Goal: Information Seeking & Learning: Find specific page/section

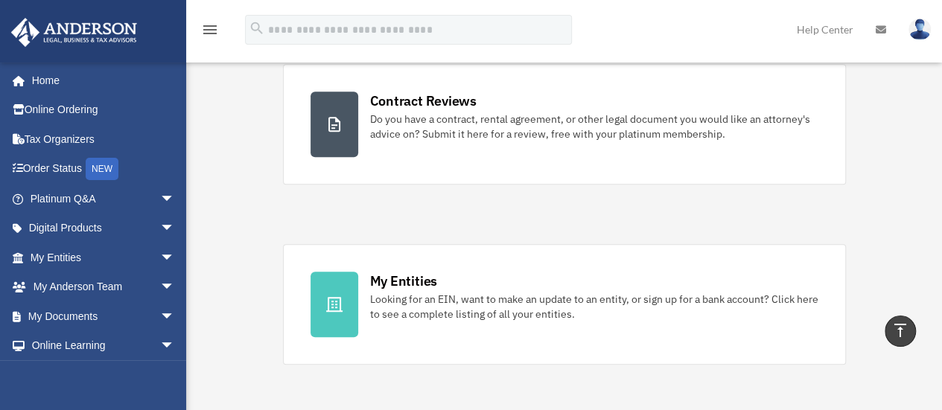
scroll to position [309, 0]
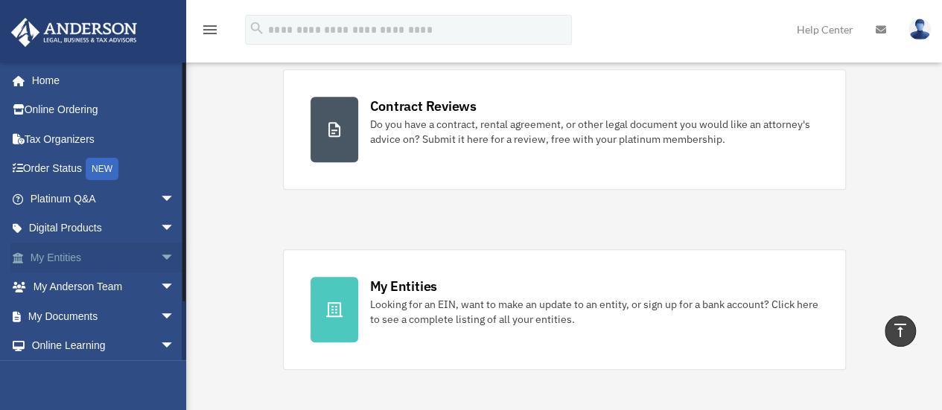
click at [54, 257] on link "My Entities arrow_drop_down" at bounding box center [103, 258] width 187 height 30
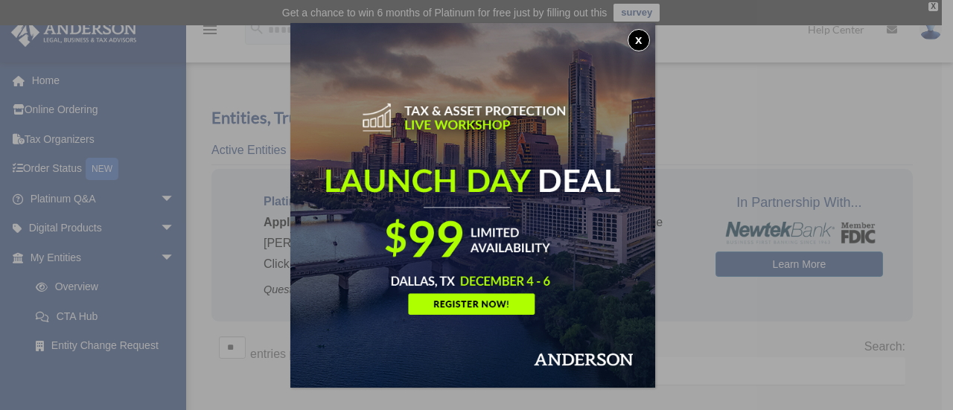
click at [155, 256] on div "x" at bounding box center [476, 205] width 953 height 410
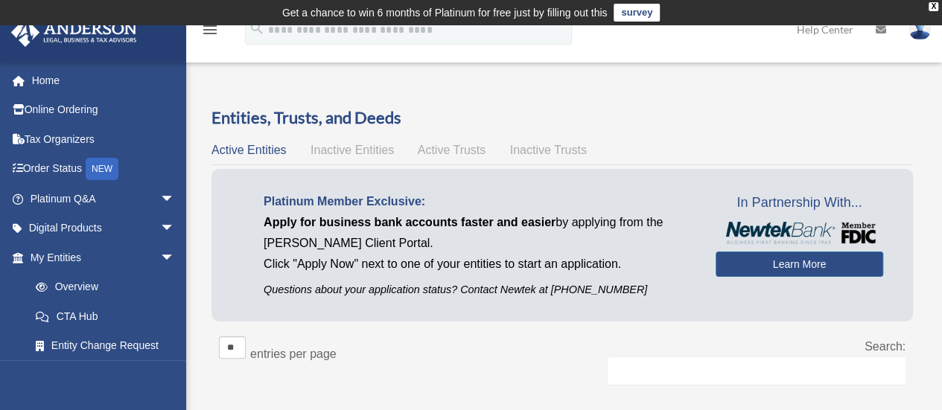
click at [160, 256] on span "arrow_drop_down" at bounding box center [175, 258] width 30 height 31
click at [160, 256] on span "arrow_drop_up" at bounding box center [175, 258] width 30 height 31
click at [39, 81] on link "Home" at bounding box center [103, 81] width 187 height 30
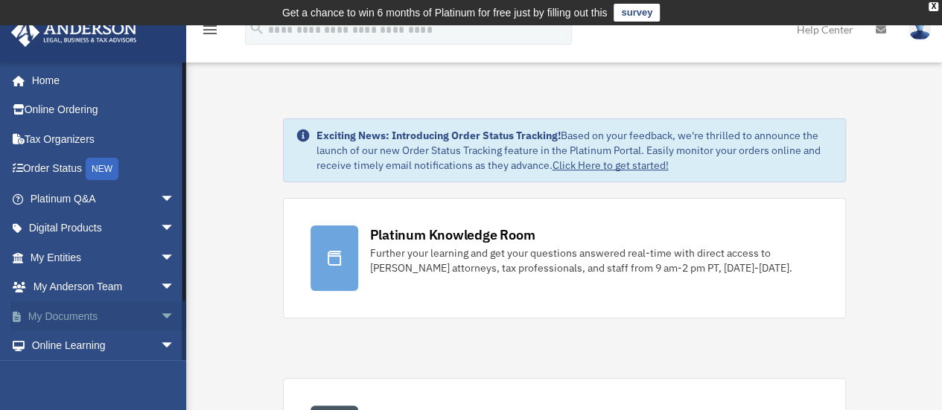
click at [160, 318] on span "arrow_drop_down" at bounding box center [175, 317] width 30 height 31
click at [61, 346] on link "Box" at bounding box center [109, 346] width 177 height 30
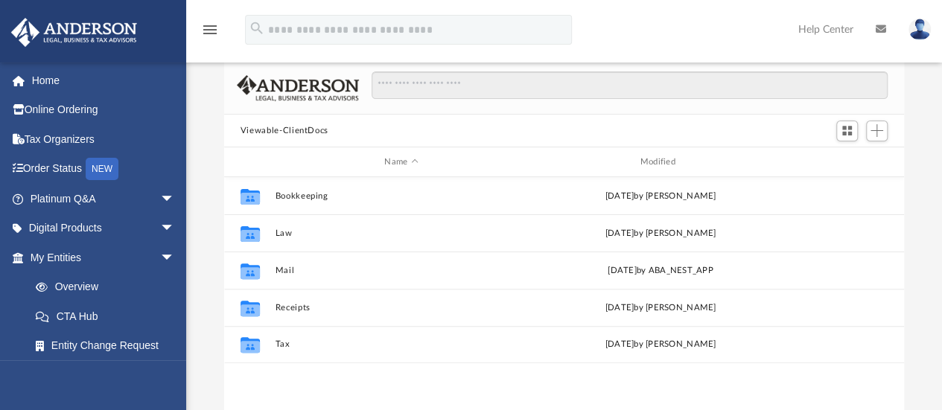
scroll to position [107, 0]
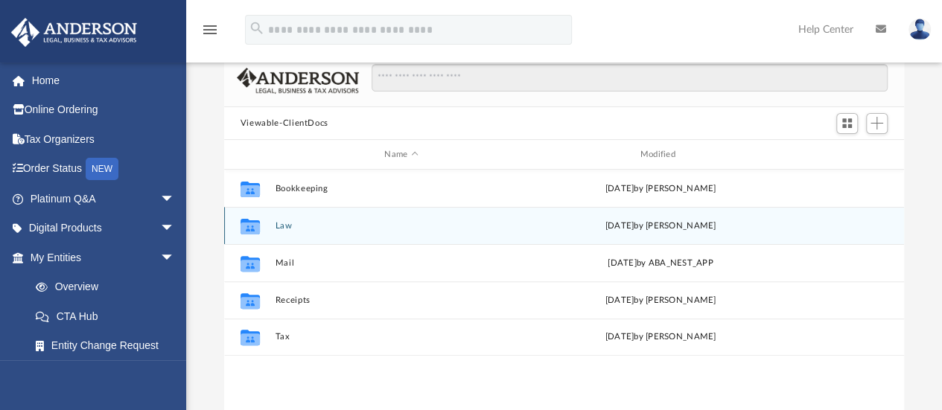
click at [283, 221] on button "Law" at bounding box center [401, 226] width 252 height 10
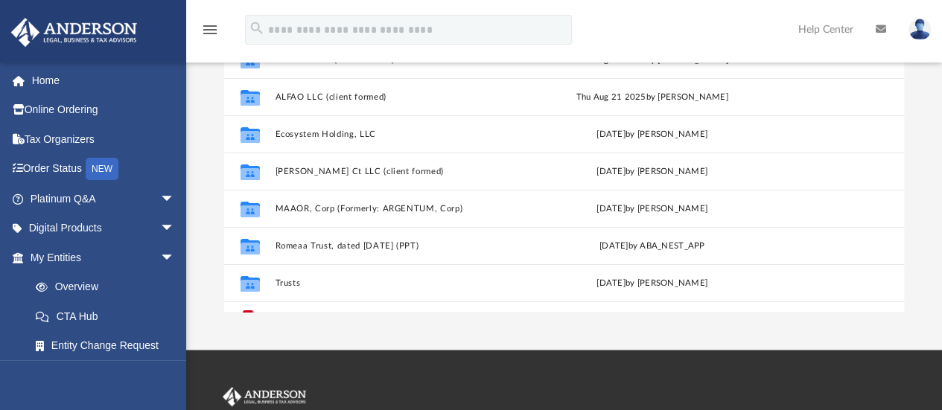
scroll to position [289, 0]
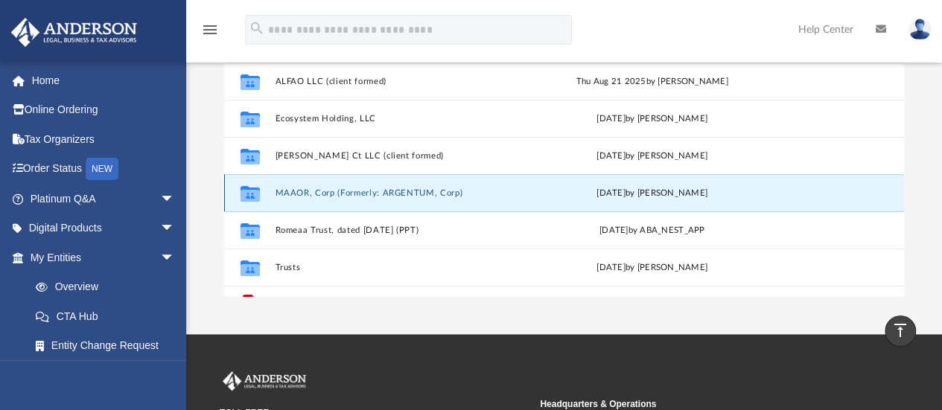
click at [322, 191] on button "MAAOR, Corp (Formerly: ARGENTUM, Corp)" at bounding box center [398, 193] width 247 height 10
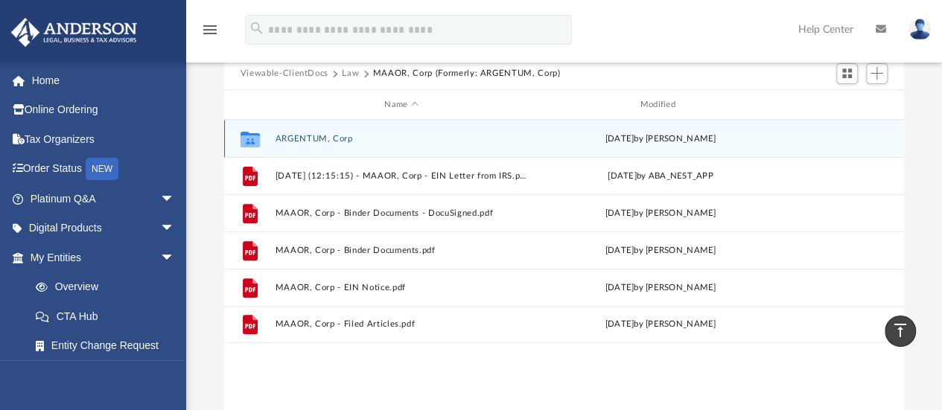
scroll to position [147, 0]
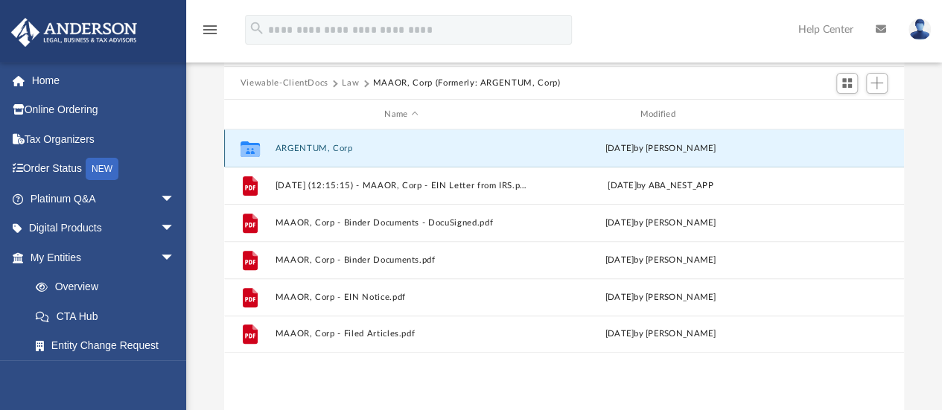
click at [314, 144] on button "ARGENTUM, Corp" at bounding box center [401, 149] width 252 height 10
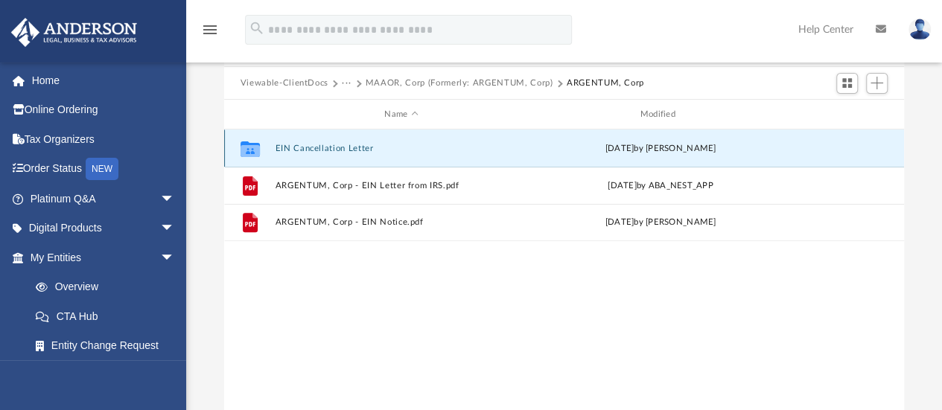
click at [307, 144] on button "EIN Cancellation Letter" at bounding box center [401, 149] width 252 height 10
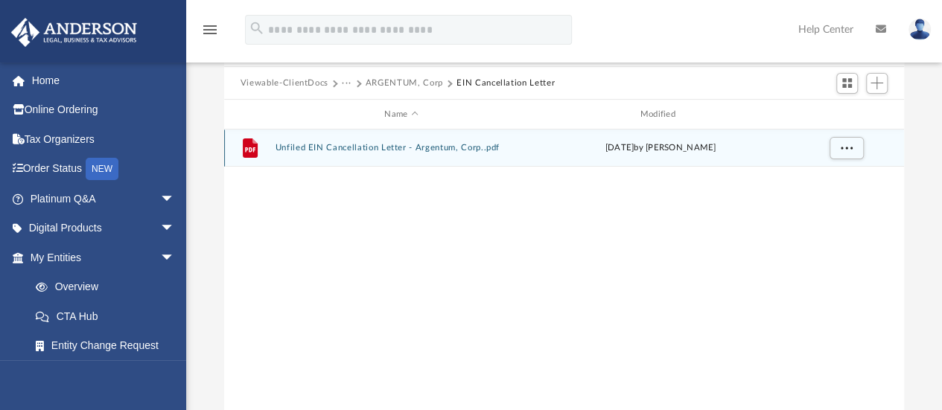
click at [317, 144] on button "Unfiled EIN Cancellation Letter - Argentum, Corp..pdf" at bounding box center [401, 149] width 252 height 10
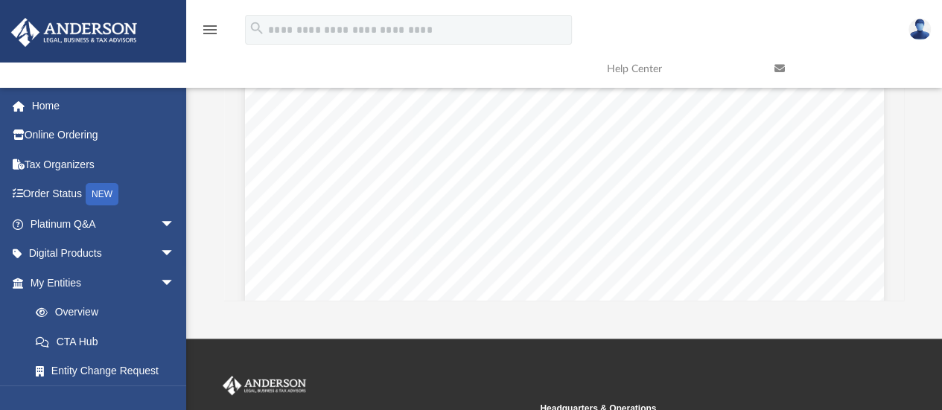
scroll to position [285, 0]
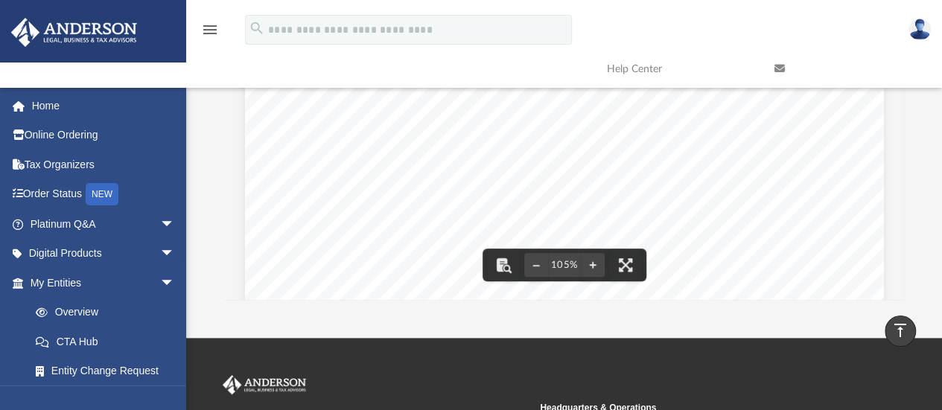
click at [707, 208] on div "September 19, 2025 Internal Revenue Service MS 6273 Ogden, UT 84201 RE: Entity …" at bounding box center [564, 340] width 639 height 827
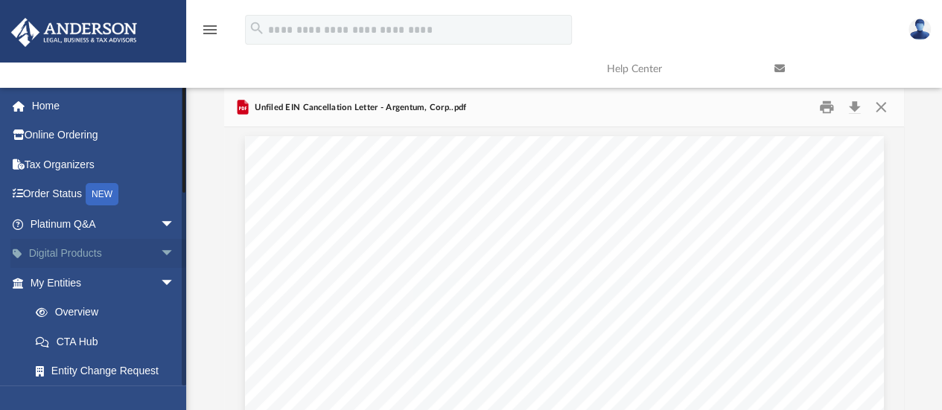
scroll to position [74, 0]
click at [51, 109] on link "Home" at bounding box center [103, 106] width 187 height 30
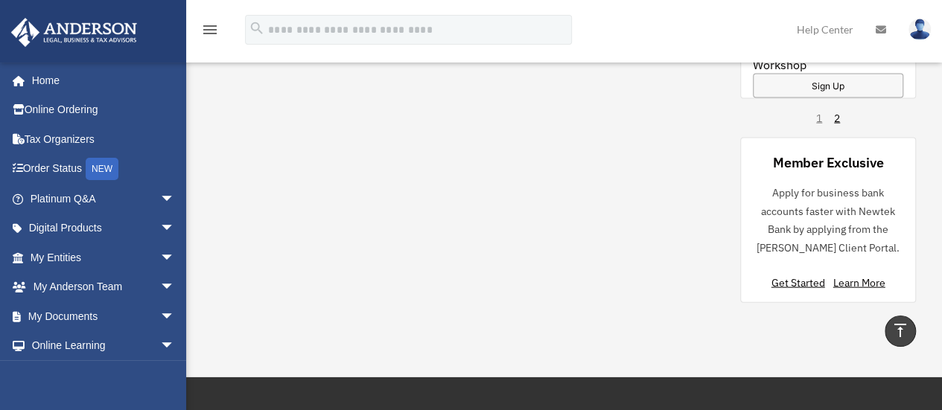
scroll to position [1500, 0]
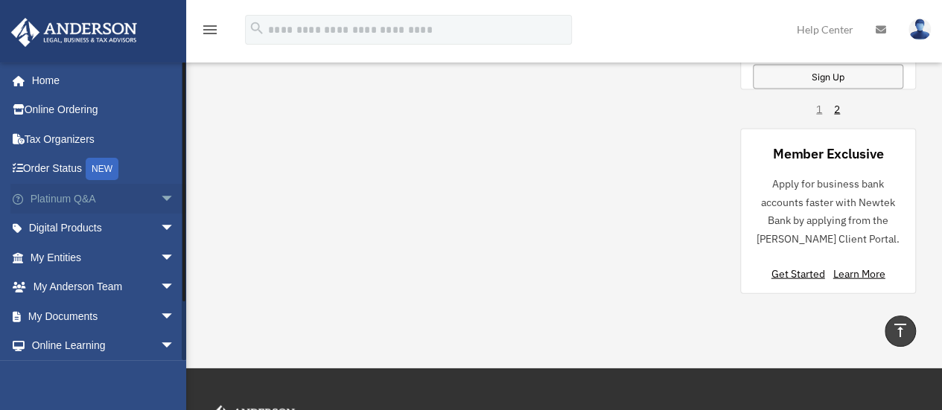
click at [160, 197] on span "arrow_drop_down" at bounding box center [175, 199] width 30 height 31
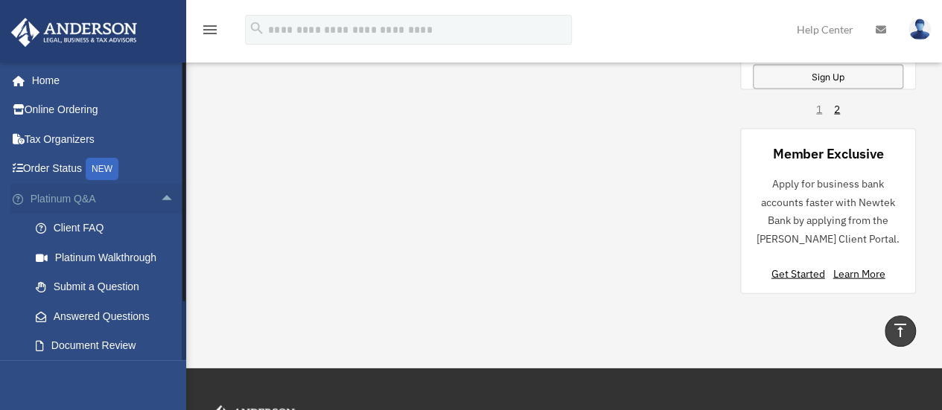
click at [160, 197] on span "arrow_drop_up" at bounding box center [175, 199] width 30 height 31
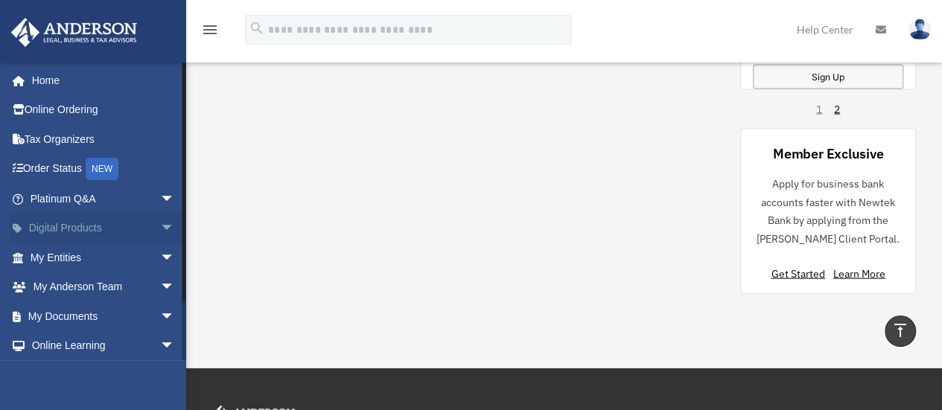
click at [160, 223] on span "arrow_drop_down" at bounding box center [175, 229] width 30 height 31
click at [160, 223] on span "arrow_drop_up" at bounding box center [175, 229] width 30 height 31
click at [160, 250] on span "arrow_drop_down" at bounding box center [175, 258] width 30 height 31
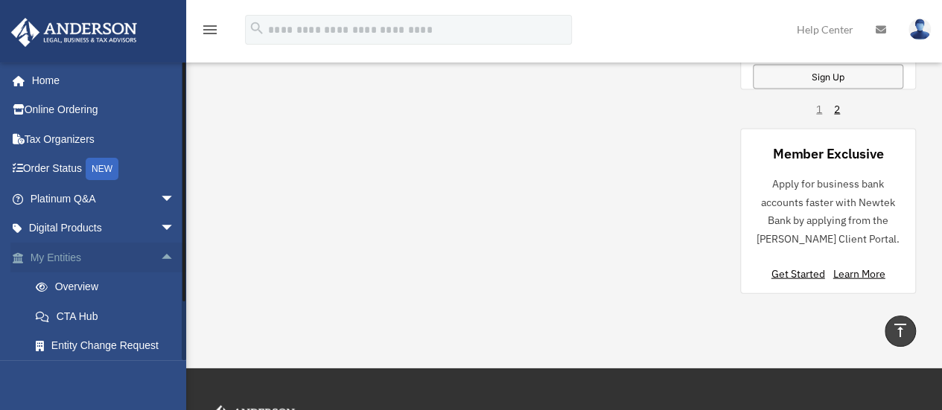
click at [160, 250] on span "arrow_drop_up" at bounding box center [175, 258] width 30 height 31
click at [160, 318] on span "arrow_drop_down" at bounding box center [175, 317] width 30 height 31
click at [160, 312] on span "arrow_drop_up" at bounding box center [175, 317] width 30 height 31
drag, startPoint x: 158, startPoint y: 312, endPoint x: 151, endPoint y: 325, distance: 14.3
drag, startPoint x: 151, startPoint y: 325, endPoint x: 149, endPoint y: 334, distance: 9.2
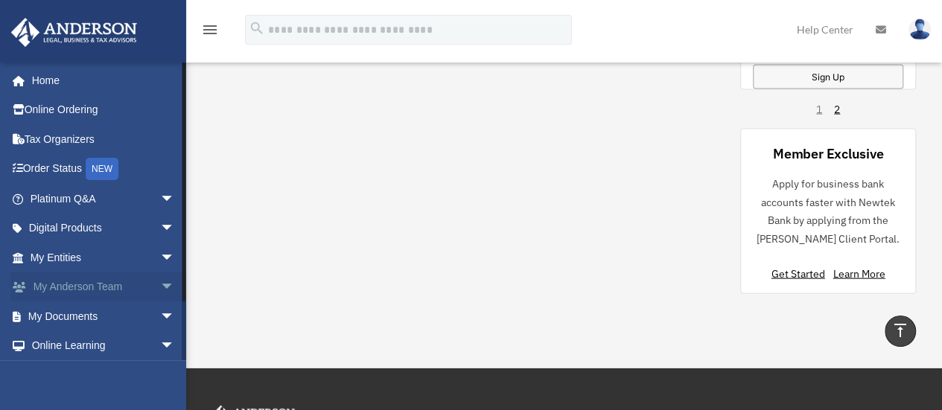
drag, startPoint x: 149, startPoint y: 334, endPoint x: 57, endPoint y: 276, distance: 108.7
drag, startPoint x: 57, startPoint y: 276, endPoint x: 153, endPoint y: 283, distance: 97.1
click at [160, 283] on span "arrow_drop_down" at bounding box center [175, 288] width 30 height 31
click at [160, 283] on span "arrow_drop_up" at bounding box center [175, 288] width 30 height 31
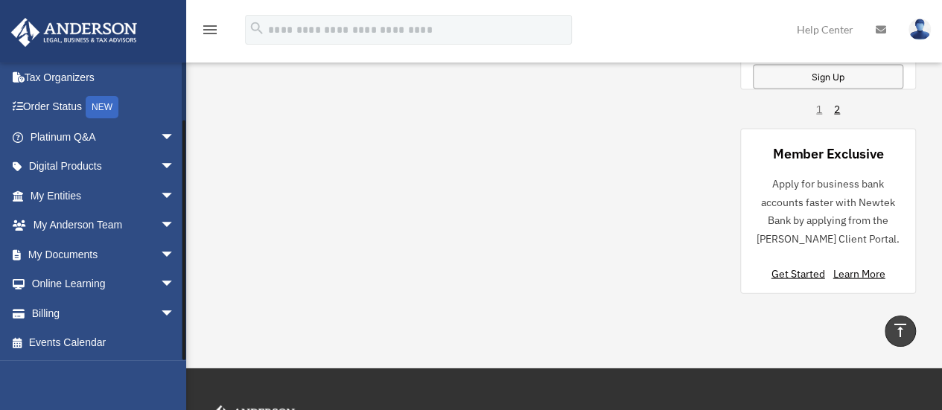
click at [182, 328] on div at bounding box center [184, 211] width 4 height 299
click at [160, 281] on span "arrow_drop_down" at bounding box center [175, 285] width 30 height 31
click at [160, 281] on span "arrow_drop_up" at bounding box center [175, 285] width 30 height 31
click at [160, 254] on span "arrow_drop_down" at bounding box center [175, 255] width 30 height 31
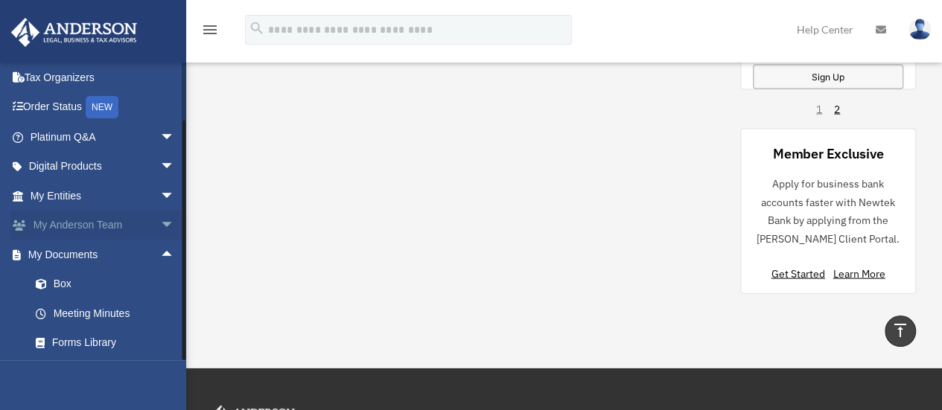
click at [160, 221] on span "arrow_drop_down" at bounding box center [175, 226] width 30 height 31
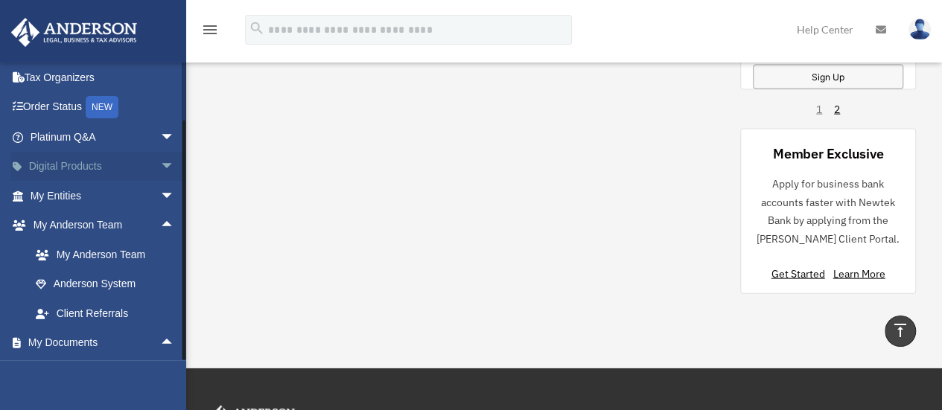
click at [160, 163] on span "arrow_drop_down" at bounding box center [175, 167] width 30 height 31
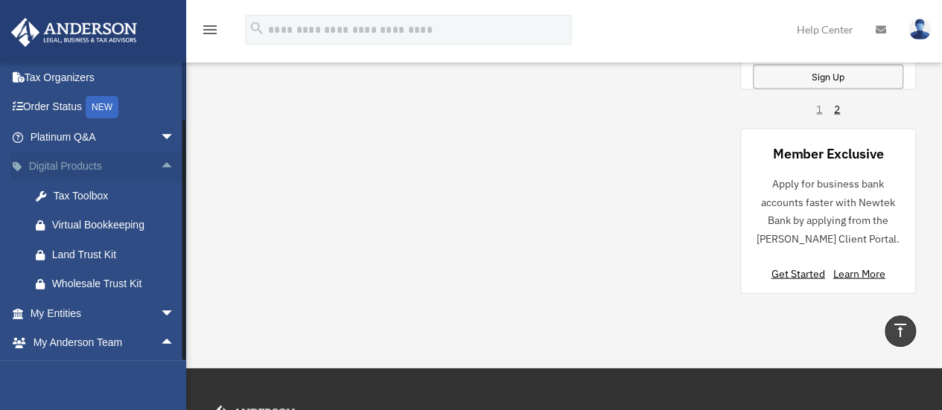
click at [160, 163] on span "arrow_drop_up" at bounding box center [175, 167] width 30 height 31
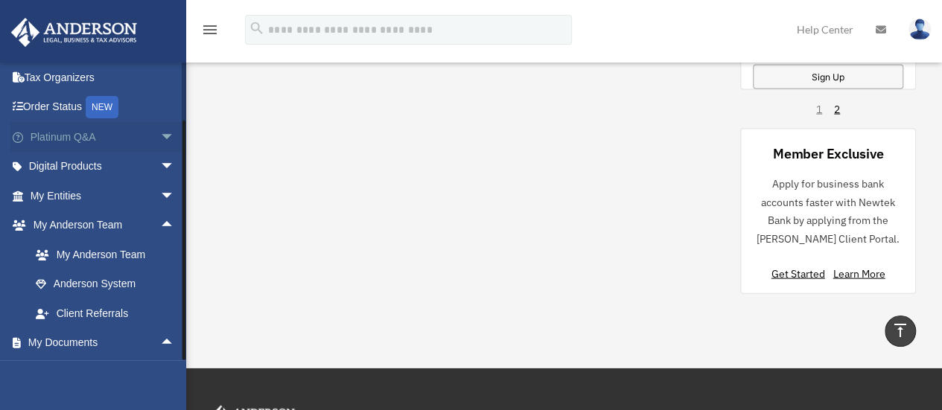
click at [160, 129] on span "arrow_drop_down" at bounding box center [175, 137] width 30 height 31
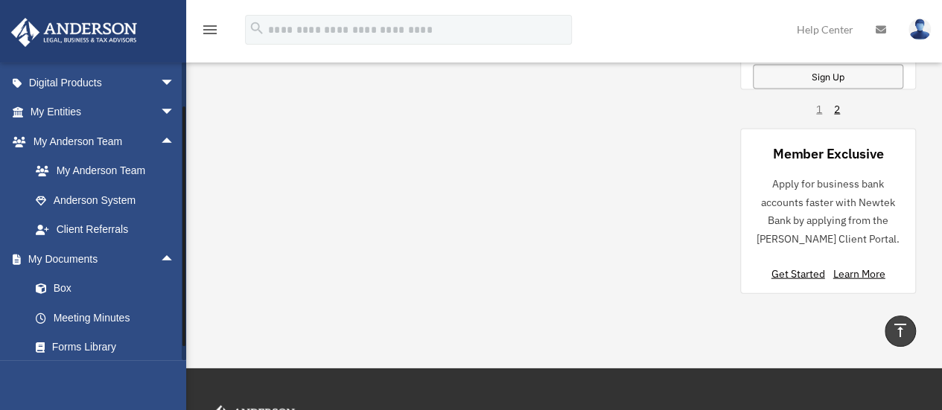
scroll to position [0, 0]
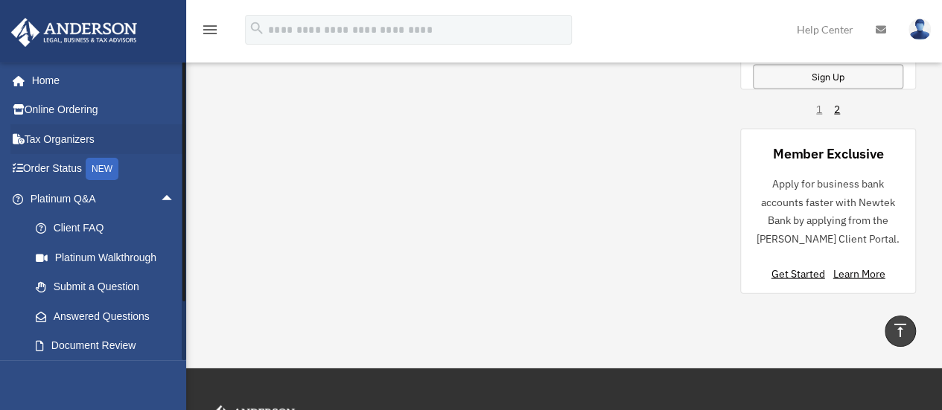
drag, startPoint x: 182, startPoint y: 98, endPoint x: 179, endPoint y: 126, distance: 28.5
click at [179, 126] on div "rodrigo4amengual@gmail.com Sign Out rodrigo4amengual@gmail.com Home Online Orde…" at bounding box center [93, 211] width 186 height 299
click at [160, 197] on span "arrow_drop_up" at bounding box center [175, 199] width 30 height 31
click at [160, 254] on span "arrow_drop_down" at bounding box center [175, 258] width 30 height 31
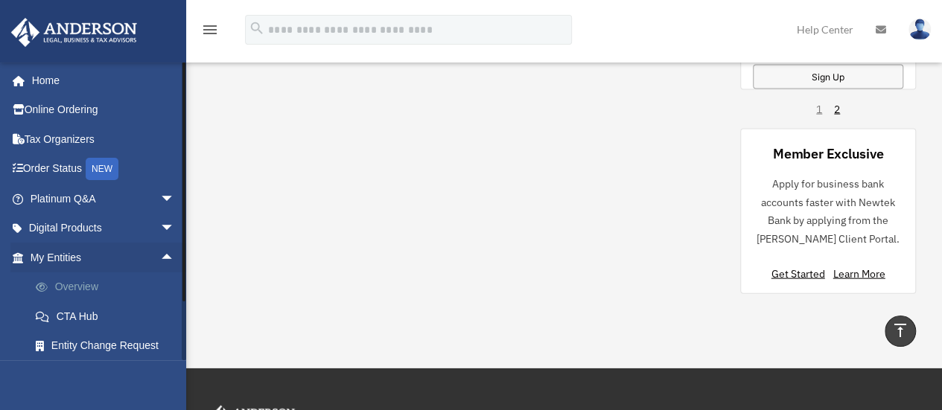
click at [71, 280] on link "Overview" at bounding box center [109, 288] width 177 height 30
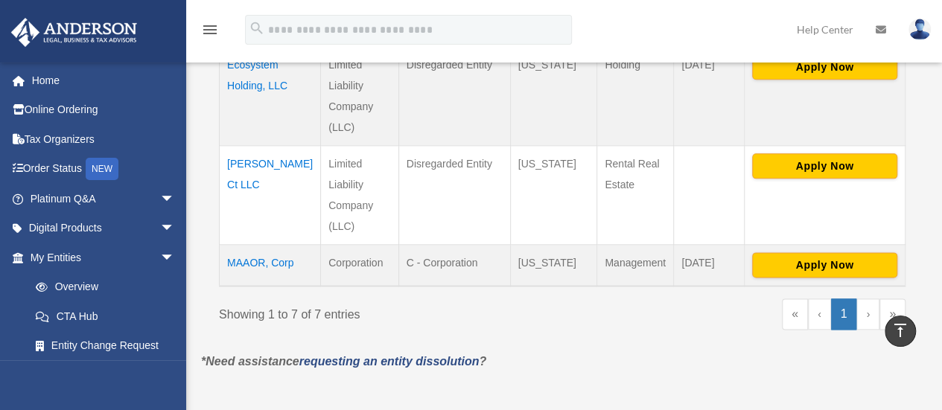
scroll to position [859, 0]
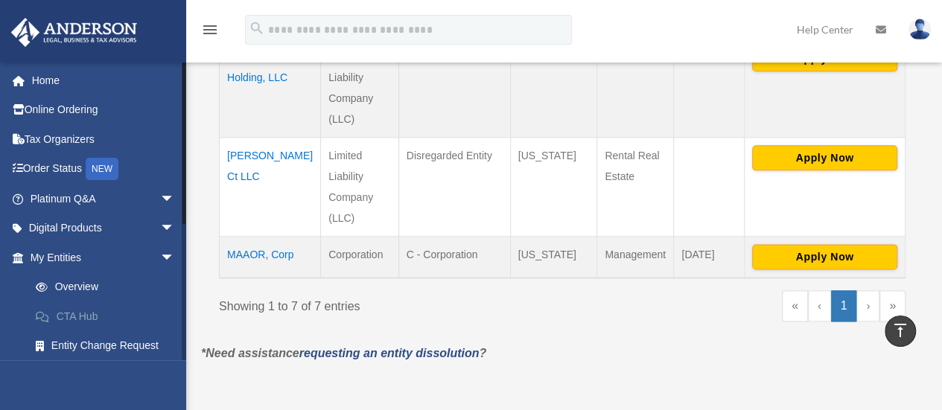
click at [74, 314] on link "CTA Hub" at bounding box center [109, 317] width 177 height 30
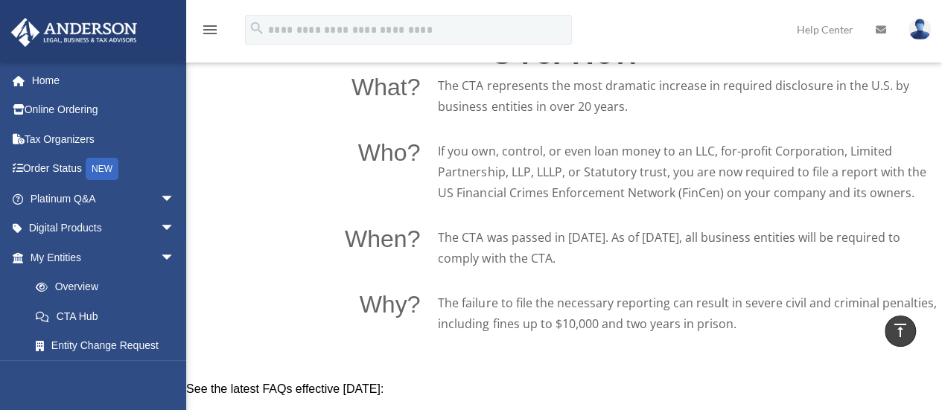
scroll to position [1129, 0]
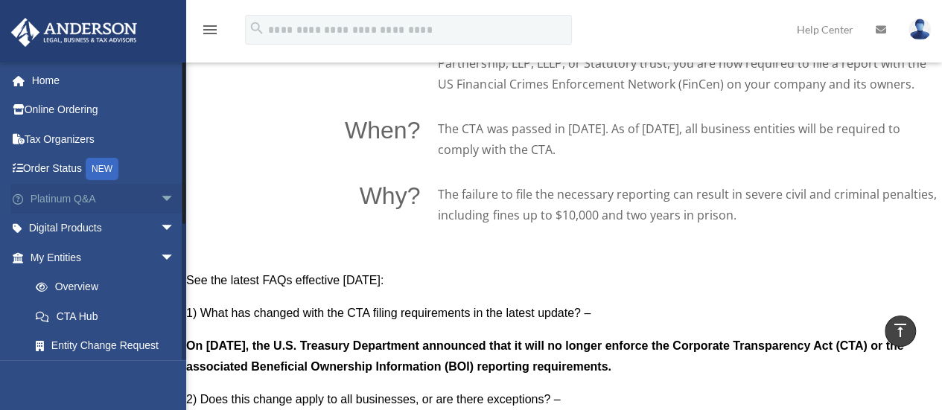
click at [160, 199] on span "arrow_drop_down" at bounding box center [175, 199] width 30 height 31
click at [160, 195] on span "arrow_drop_up" at bounding box center [175, 199] width 30 height 31
click at [59, 86] on link "Home" at bounding box center [103, 81] width 187 height 30
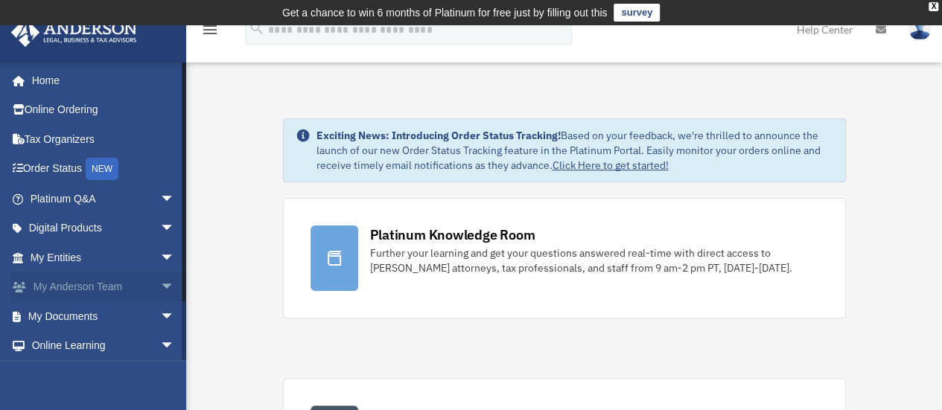
click at [160, 282] on span "arrow_drop_down" at bounding box center [175, 288] width 30 height 31
click at [160, 282] on span "arrow_drop_up" at bounding box center [175, 288] width 30 height 31
click at [160, 318] on span "arrow_drop_down" at bounding box center [175, 317] width 30 height 31
click at [160, 318] on span "arrow_drop_up" at bounding box center [175, 317] width 30 height 31
click at [60, 315] on link "My Documents arrow_drop_down" at bounding box center [103, 317] width 187 height 30
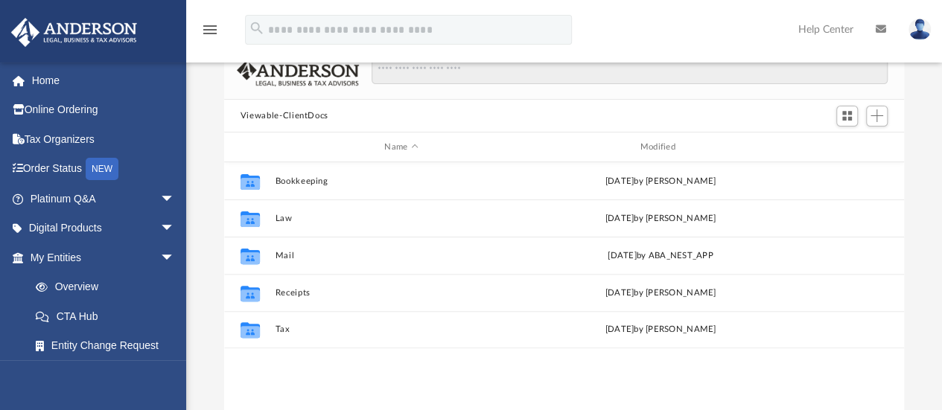
scroll to position [124, 0]
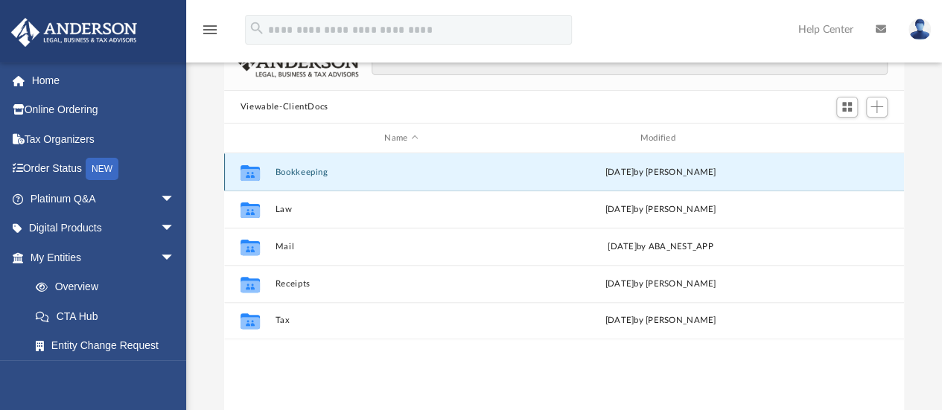
click at [298, 170] on button "Bookkeeping" at bounding box center [401, 173] width 252 height 10
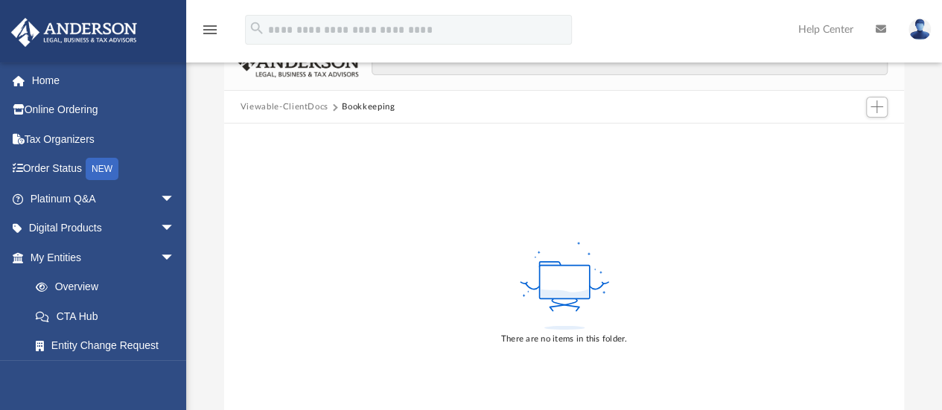
click at [310, 107] on button "Viewable-ClientDocs" at bounding box center [285, 107] width 88 height 13
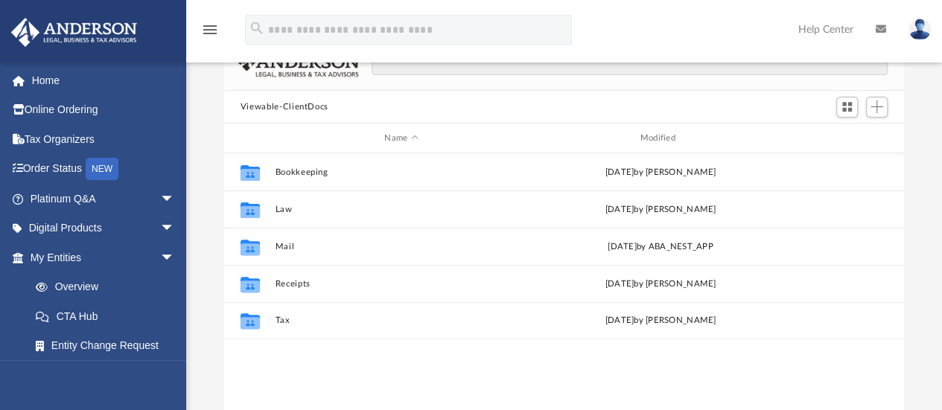
scroll to position [327, 669]
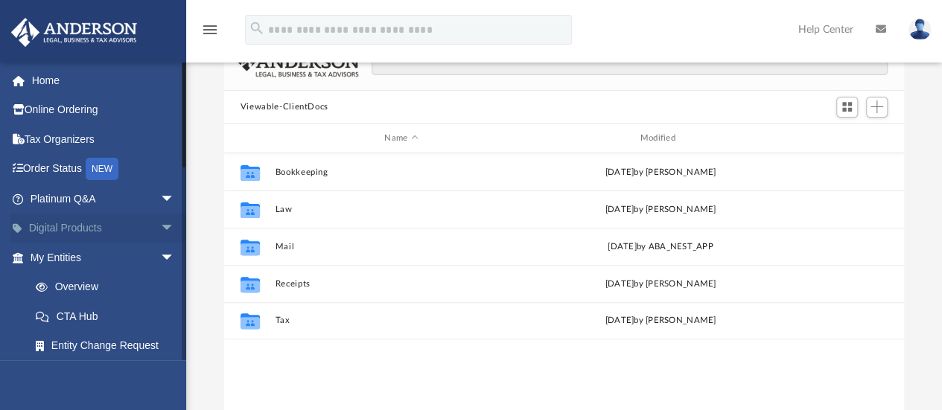
click at [160, 226] on span "arrow_drop_down" at bounding box center [175, 229] width 30 height 31
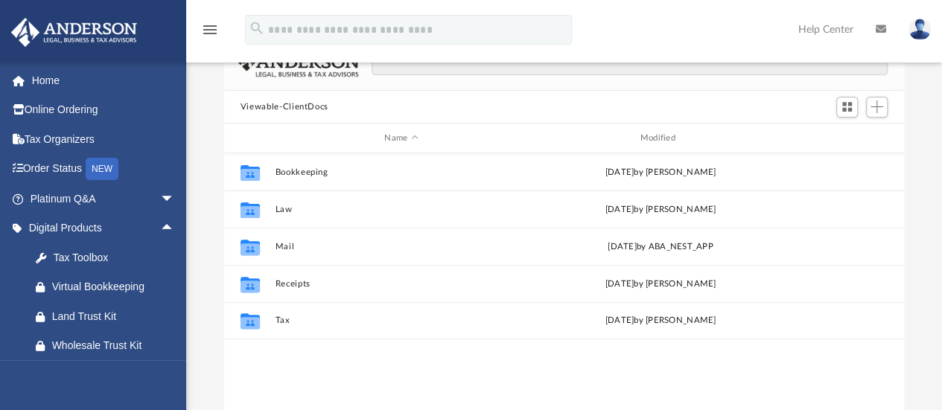
scroll to position [650, 0]
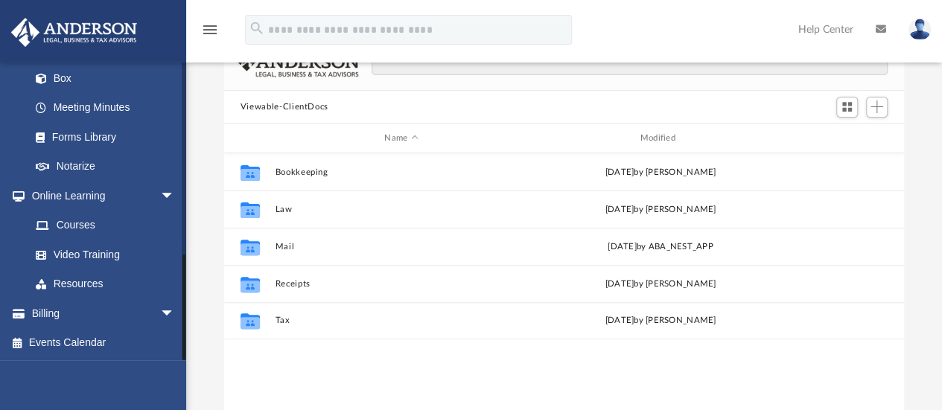
drag, startPoint x: 183, startPoint y: 331, endPoint x: 183, endPoint y: 372, distance: 40.2
click at [183, 372] on div "rodrigo4amengual@gmail.com Sign Out rodrigo4amengual@gmail.com Home Online Orde…" at bounding box center [93, 267] width 186 height 410
click at [86, 279] on link "Resources" at bounding box center [109, 285] width 177 height 30
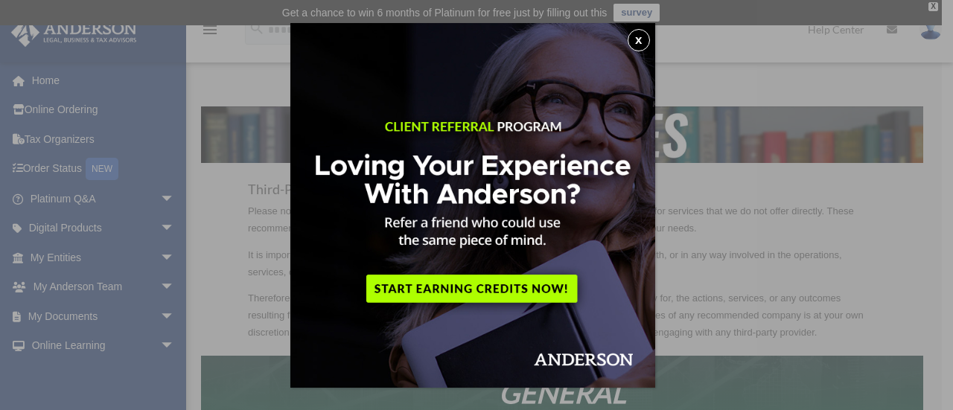
click at [642, 35] on button "x" at bounding box center [639, 40] width 22 height 22
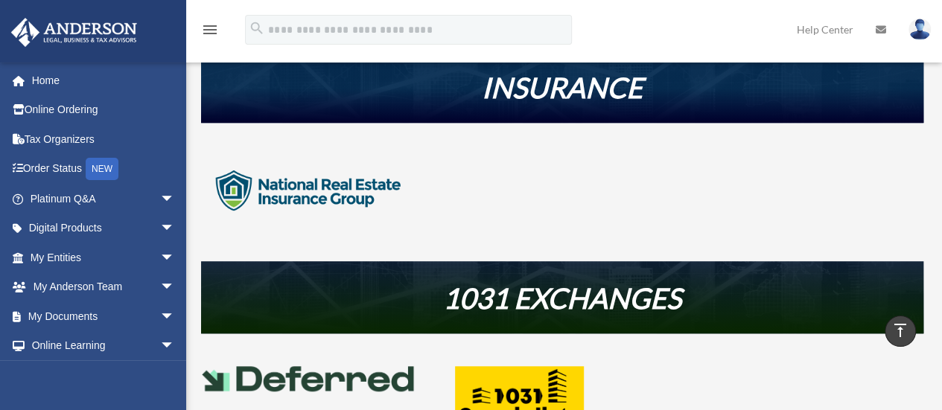
scroll to position [606, 0]
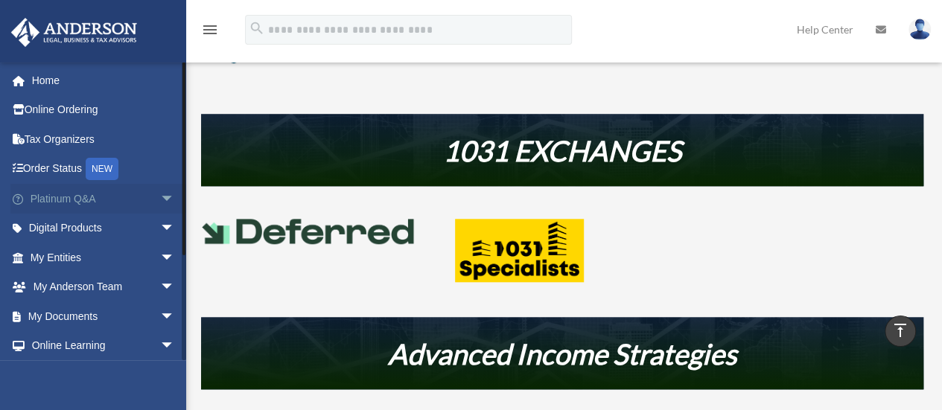
click at [52, 199] on link "Platinum Q&A arrow_drop_down" at bounding box center [103, 199] width 187 height 30
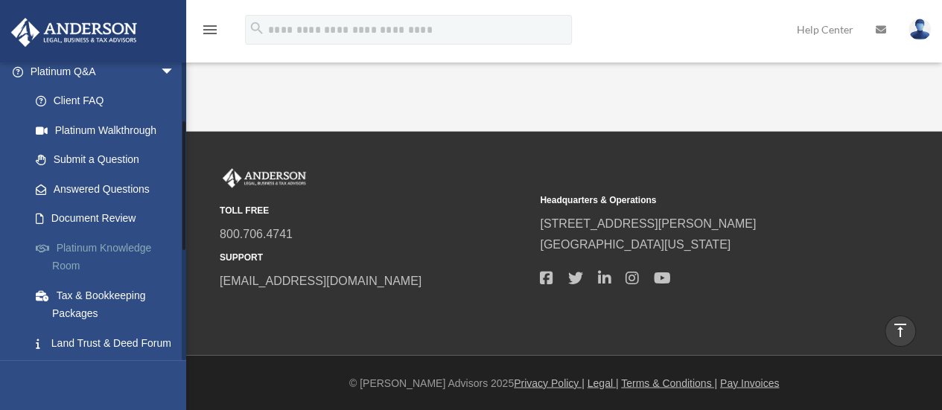
scroll to position [134, 0]
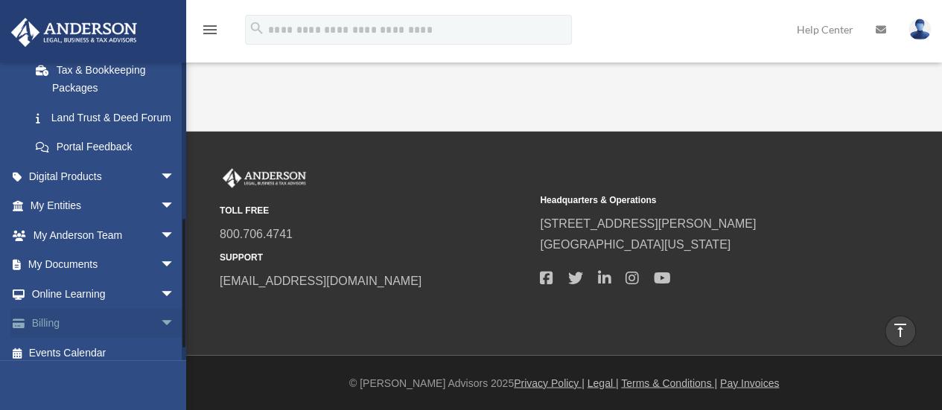
drag, startPoint x: 182, startPoint y: 181, endPoint x: 179, endPoint y: 339, distance: 157.9
click at [180, 339] on div "[EMAIL_ADDRESS][DOMAIN_NAME] Sign Out [EMAIL_ADDRESS][DOMAIN_NAME] Home Online …" at bounding box center [93, 211] width 186 height 299
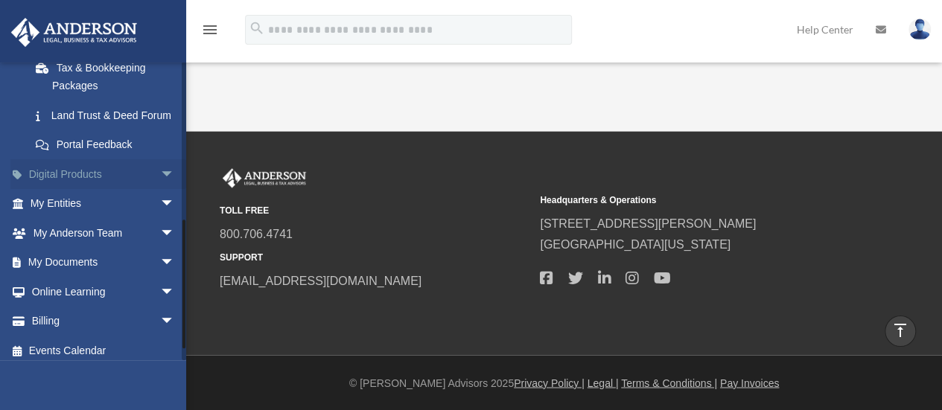
click at [160, 187] on span "arrow_drop_down" at bounding box center [175, 174] width 30 height 31
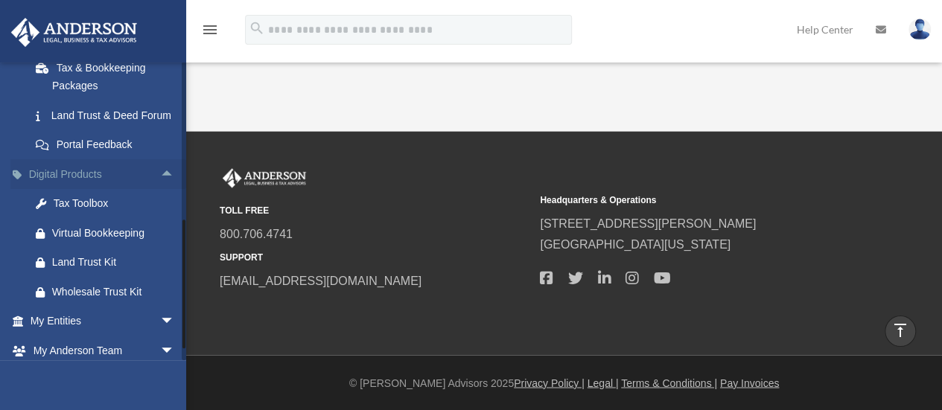
click at [160, 187] on span "arrow_drop_up" at bounding box center [175, 174] width 30 height 31
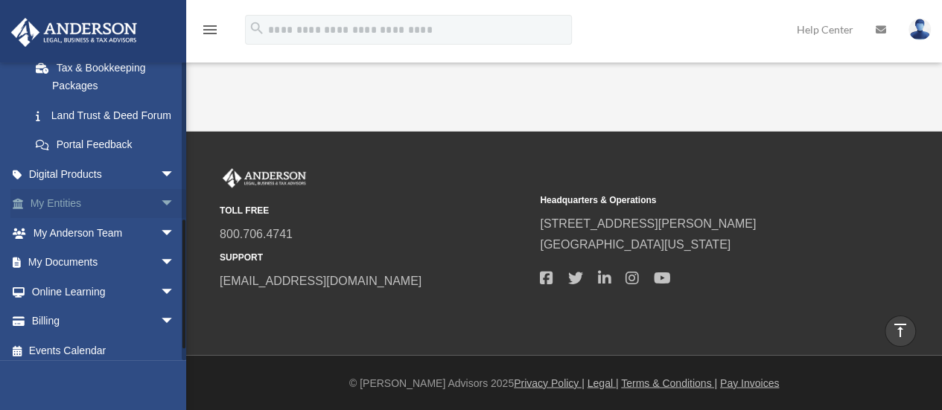
click at [160, 220] on span "arrow_drop_down" at bounding box center [175, 204] width 30 height 31
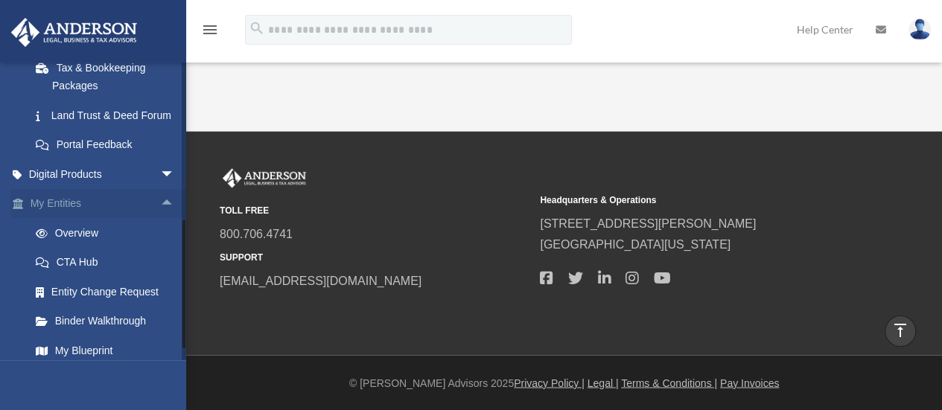
click at [161, 220] on span "arrow_drop_up" at bounding box center [175, 204] width 30 height 31
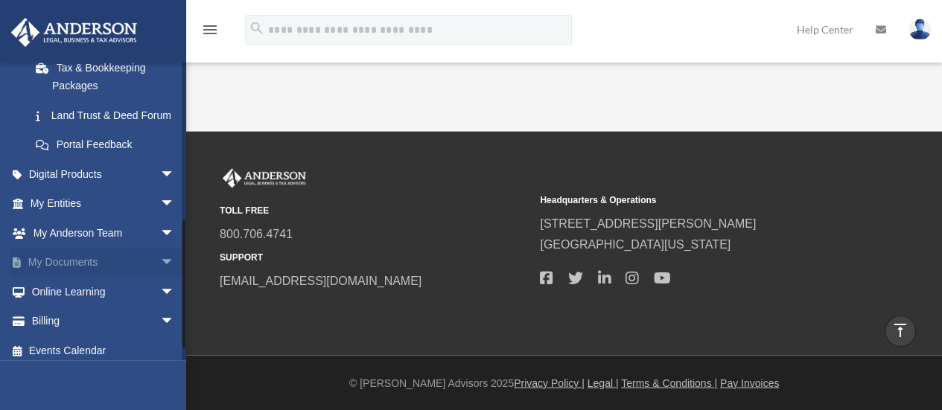
click at [160, 278] on span "arrow_drop_down" at bounding box center [175, 263] width 30 height 31
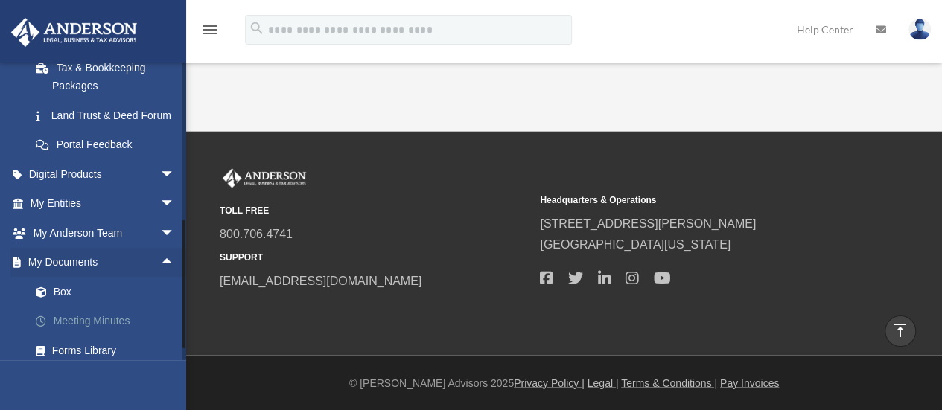
click at [80, 337] on link "Meeting Minutes" at bounding box center [109, 322] width 177 height 30
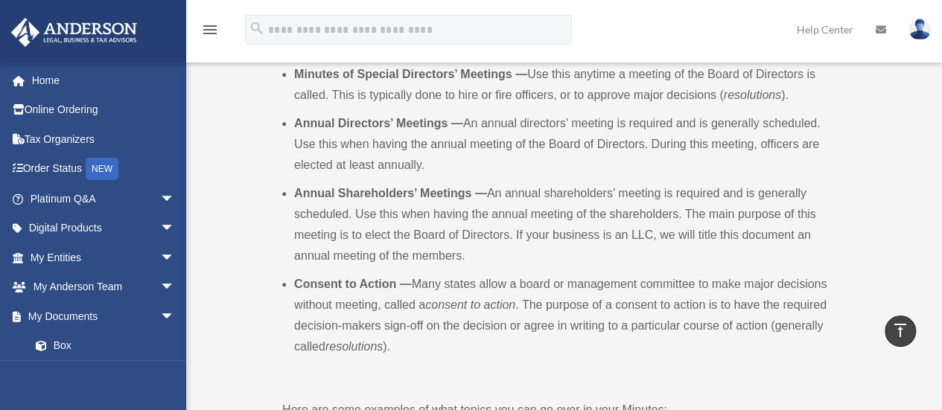
scroll to position [541, 0]
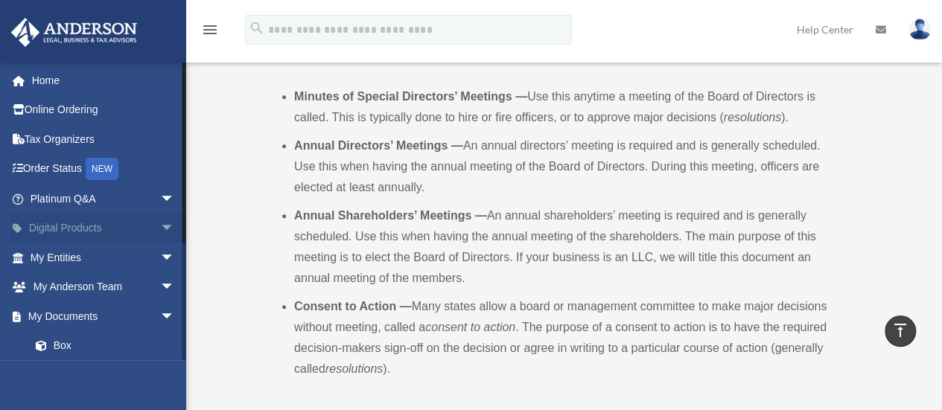
click at [160, 227] on span "arrow_drop_down" at bounding box center [175, 229] width 30 height 31
click at [160, 227] on span "arrow_drop_up" at bounding box center [175, 229] width 30 height 31
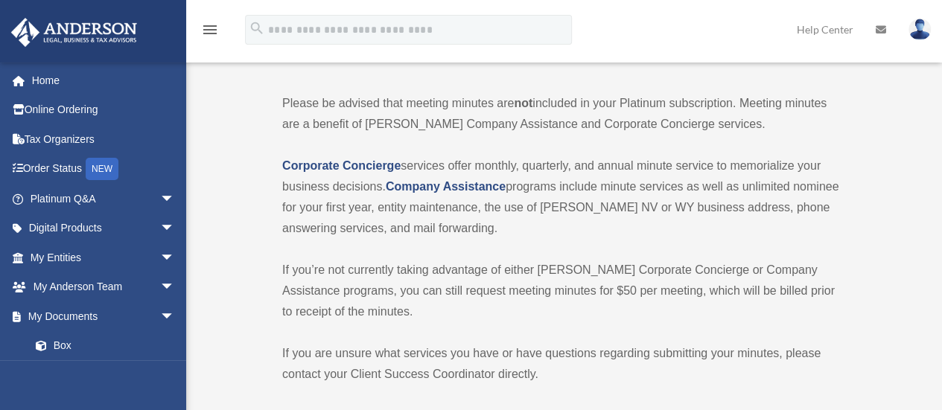
scroll to position [0, 0]
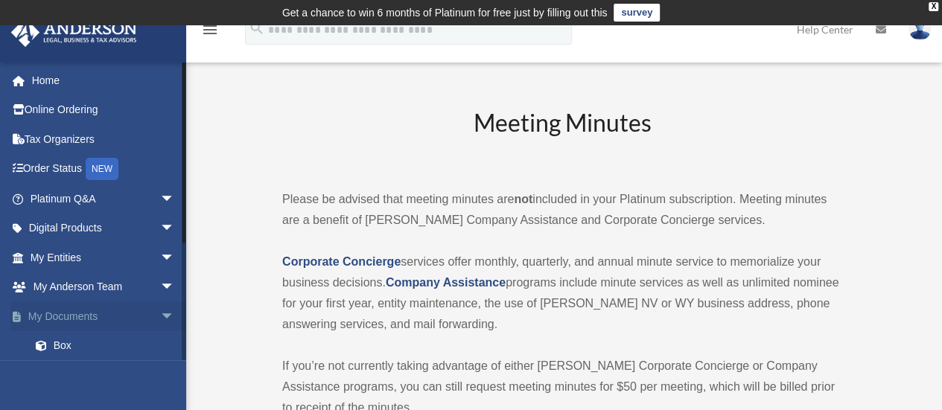
click at [160, 317] on span "arrow_drop_down" at bounding box center [175, 317] width 30 height 31
click at [160, 317] on span "arrow_drop_up" at bounding box center [175, 317] width 30 height 31
click at [160, 282] on span "arrow_drop_down" at bounding box center [175, 288] width 30 height 31
click at [160, 282] on span "arrow_drop_up" at bounding box center [175, 288] width 30 height 31
click at [160, 255] on span "arrow_drop_down" at bounding box center [175, 258] width 30 height 31
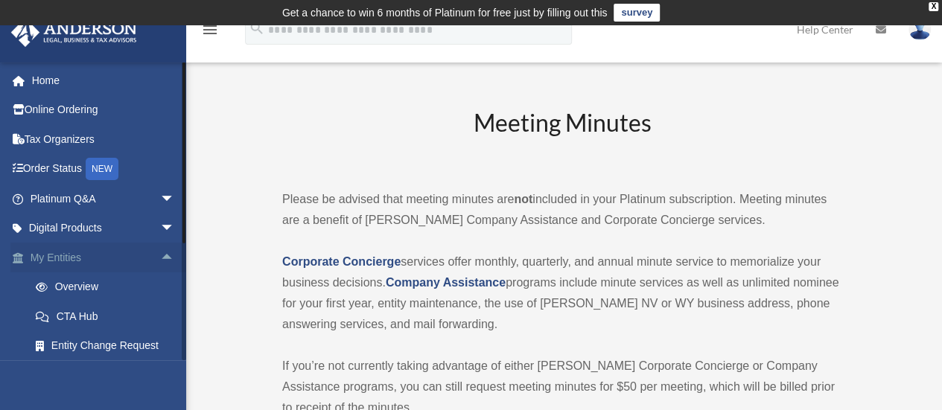
click at [160, 255] on span "arrow_drop_up" at bounding box center [175, 258] width 30 height 31
click at [160, 254] on span "arrow_drop_down" at bounding box center [175, 258] width 30 height 31
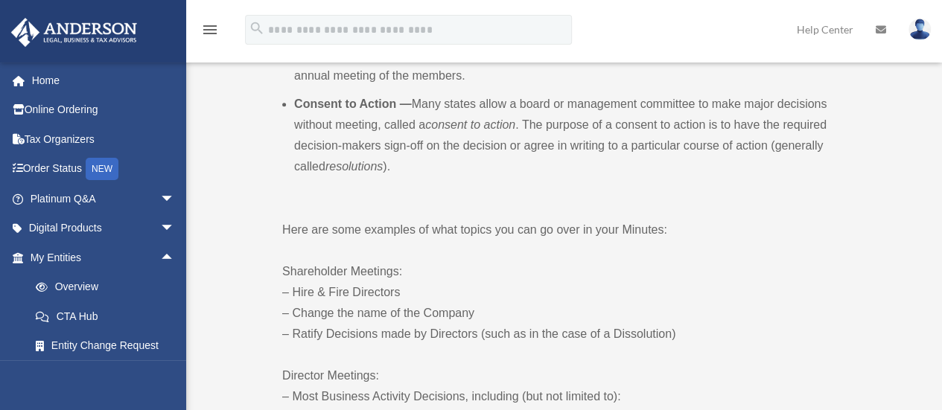
scroll to position [749, 0]
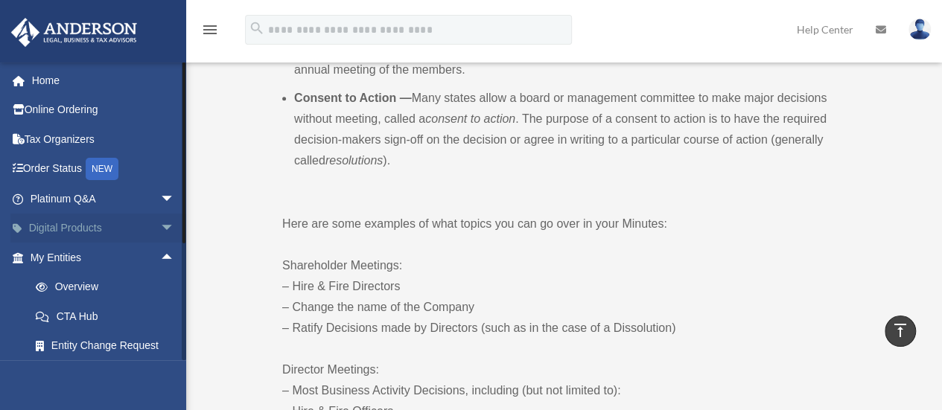
click at [160, 223] on span "arrow_drop_down" at bounding box center [175, 229] width 30 height 31
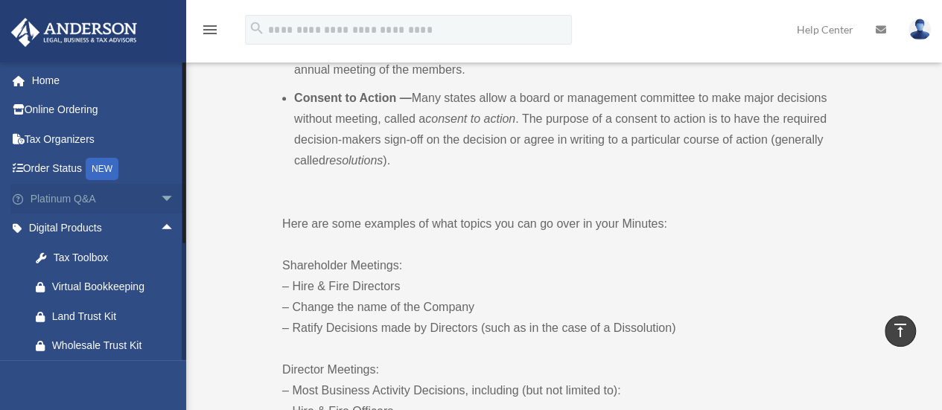
click at [160, 199] on span "arrow_drop_down" at bounding box center [175, 199] width 30 height 31
